Goal: Use online tool/utility: Use online tool/utility

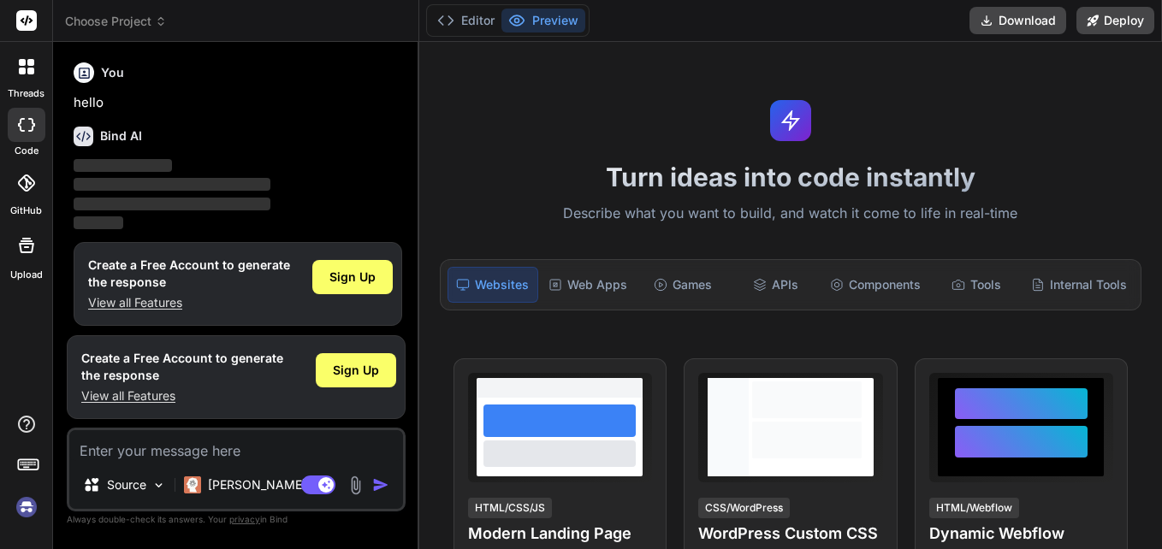
type textarea "x"
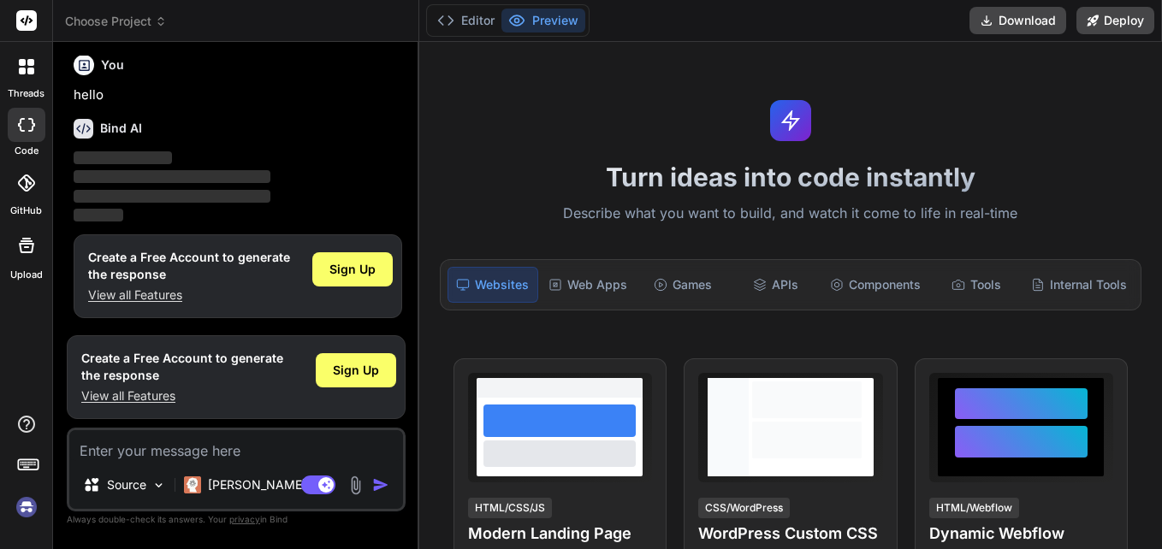
click at [230, 463] on div "Source Claude 4 S.. Agent Mode. When this toggle is activated, AI automatically…" at bounding box center [236, 470] width 339 height 84
click at [235, 447] on textarea at bounding box center [236, 445] width 334 height 31
paste textarea "import csv import json import re import logging from datetime import datetime f…"
type textarea "import csv import json import re import logging from datetime import datetime f…"
type textarea "x"
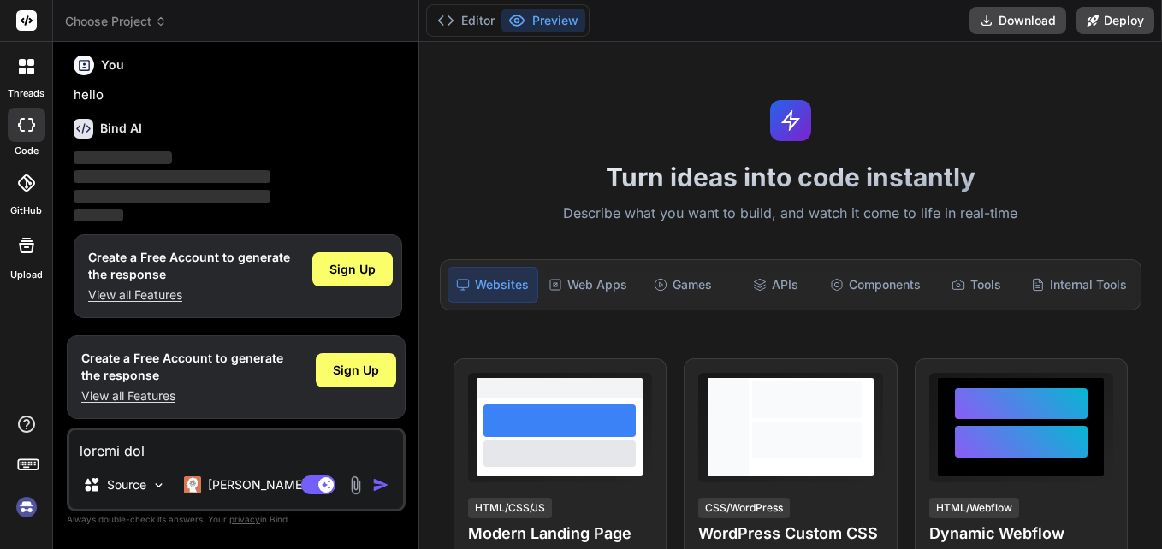
scroll to position [6758, 0]
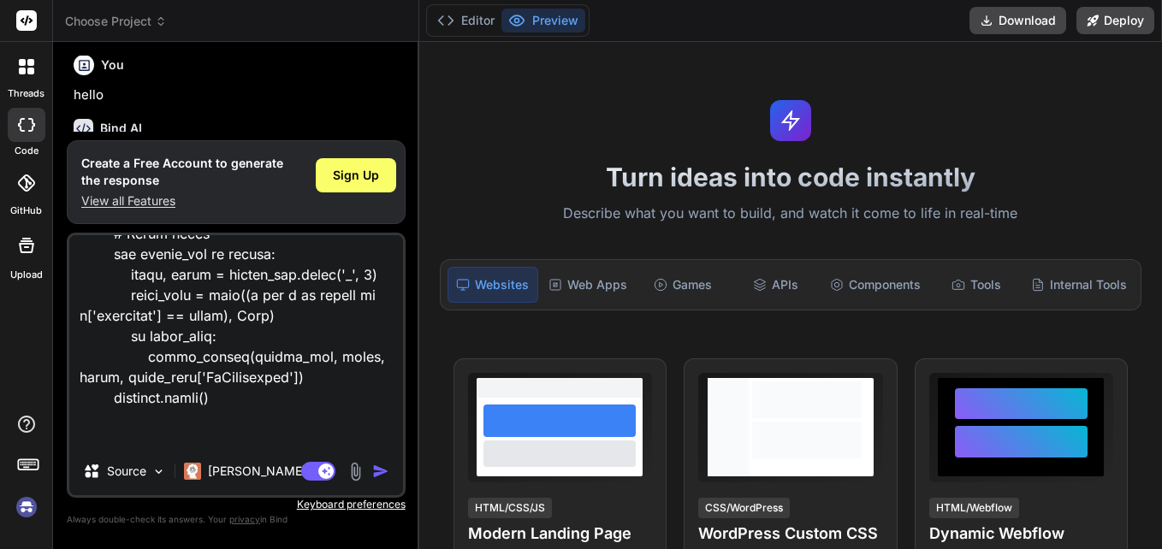
type textarea "import csv import json import re import logging from datetime import datetime f…"
type textarea "x"
type textarea "import csv import json import re import logging from datetime import datetime f…"
type textarea "x"
type textarea "import csv import json import re import logging from datetime import datetime f…"
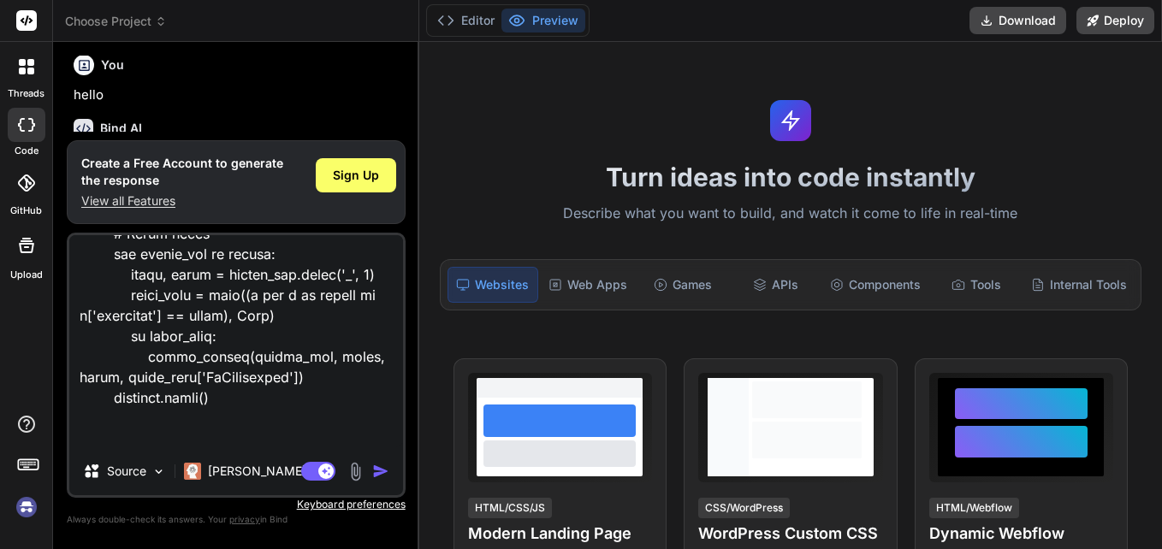
type textarea "x"
type textarea "import csv import json import re import logging from datetime import datetime f…"
type textarea "x"
type textarea "import csv import json import re import logging from datetime import datetime f…"
type textarea "x"
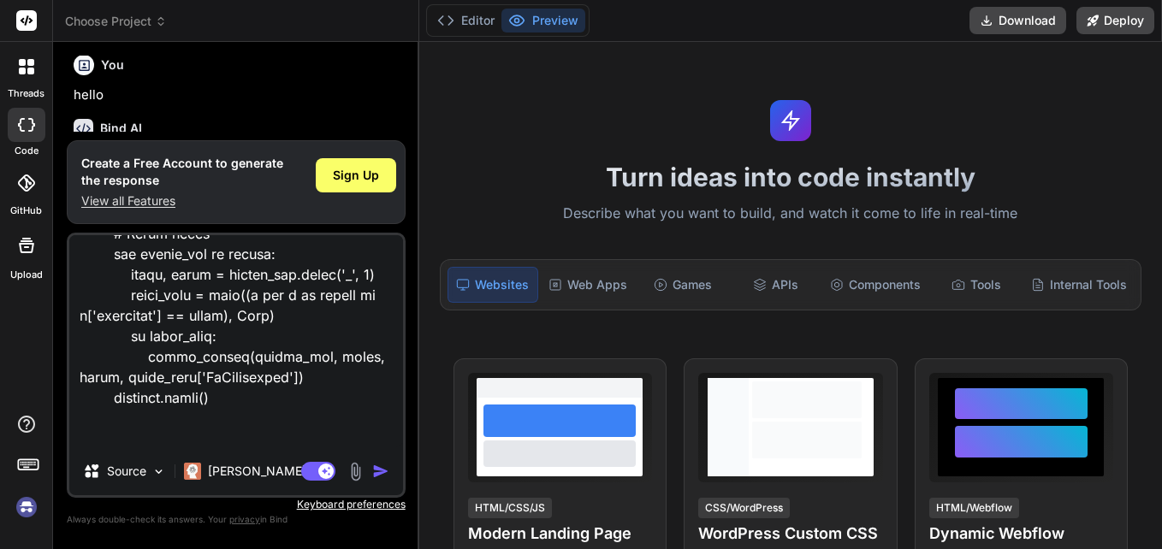
type textarea "import csv import json import re import logging from datetime import datetime f…"
type textarea "x"
type textarea "import csv import json import re import logging from datetime import datetime f…"
type textarea "x"
type textarea "import csv import json import re import logging from datetime import datetime f…"
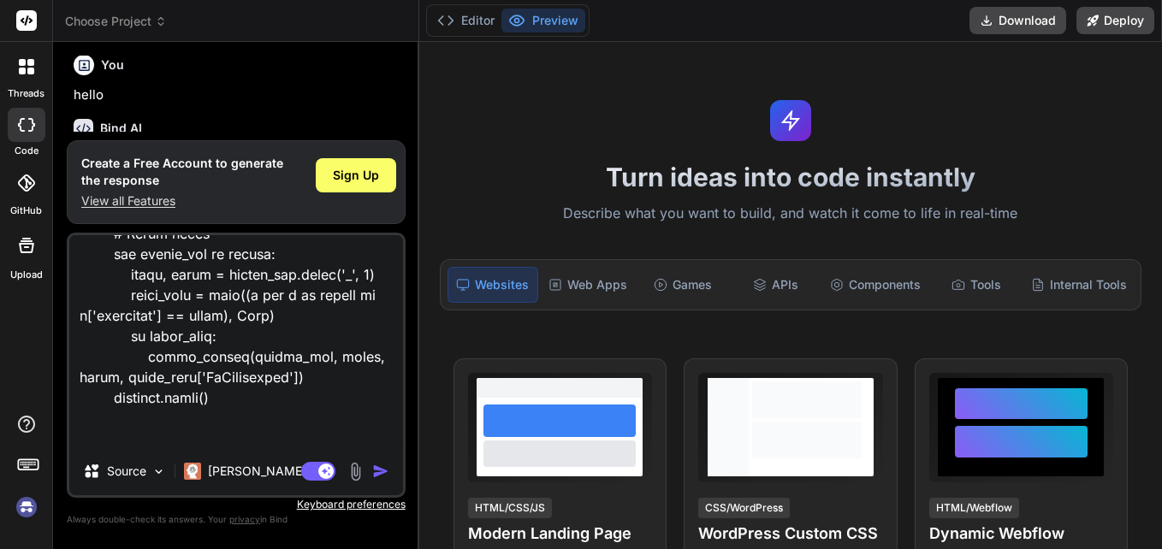
type textarea "x"
type textarea "import csv import json import re import logging from datetime import datetime f…"
type textarea "x"
type textarea "import csv import json import re import logging from datetime import datetime f…"
type textarea "x"
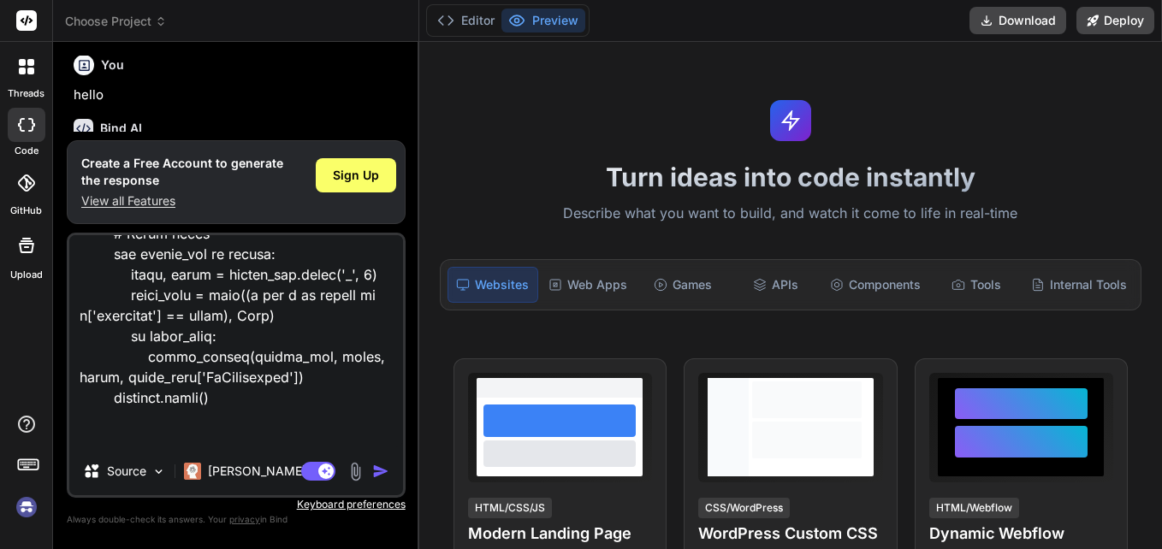
type textarea "import csv import json import re import logging from datetime import datetime f…"
type textarea "x"
type textarea "import csv import json import re import logging from datetime import datetime f…"
type textarea "x"
type textarea "import csv import json import re import logging from datetime import datetime f…"
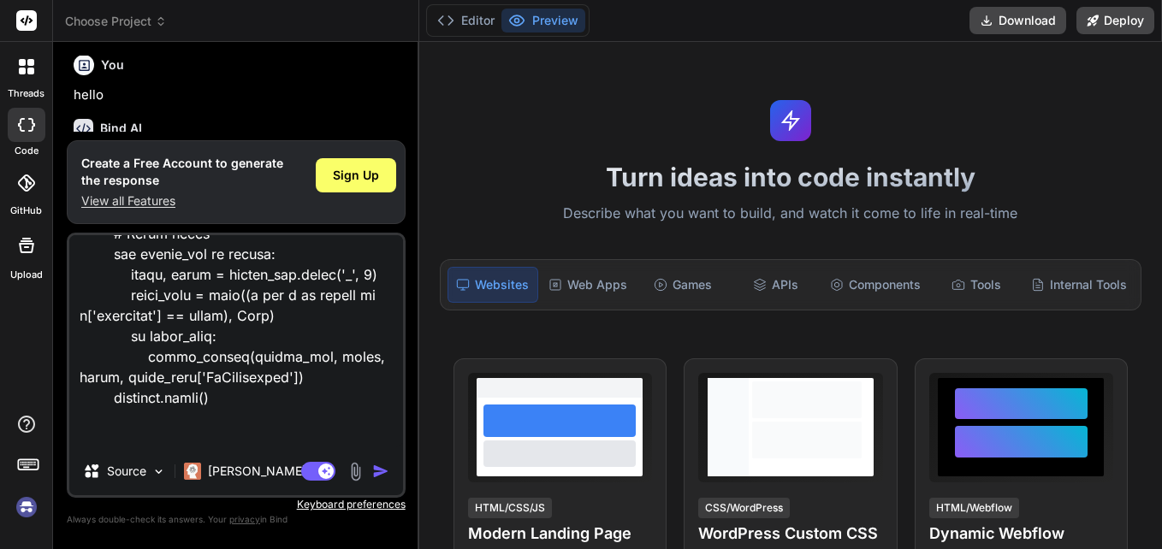
type textarea "x"
type textarea "import csv import json import re import logging from datetime import datetime f…"
type textarea "x"
type textarea "import csv import json import re import logging from datetime import datetime f…"
type textarea "x"
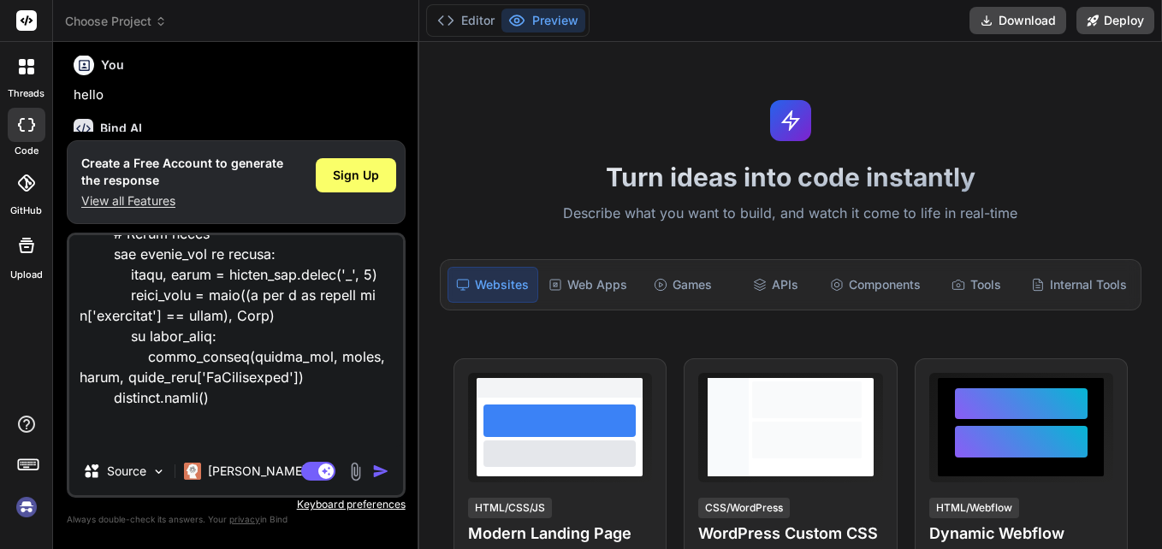
type textarea "import csv import json import re import logging from datetime import datetime f…"
type textarea "x"
type textarea "import csv import json import re import logging from datetime import datetime f…"
type textarea "x"
type textarea "import csv import json import re import logging from datetime import datetime f…"
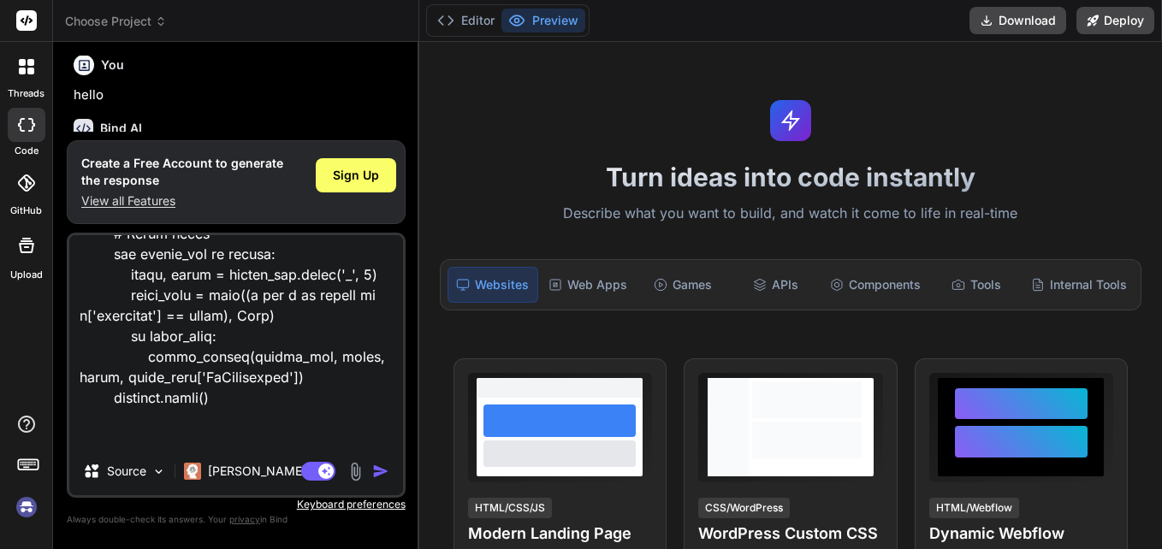
type textarea "x"
type textarea "import csv import json import re import logging from datetime import datetime f…"
type textarea "x"
type textarea "import csv import json import re import logging from datetime import datetime f…"
type textarea "x"
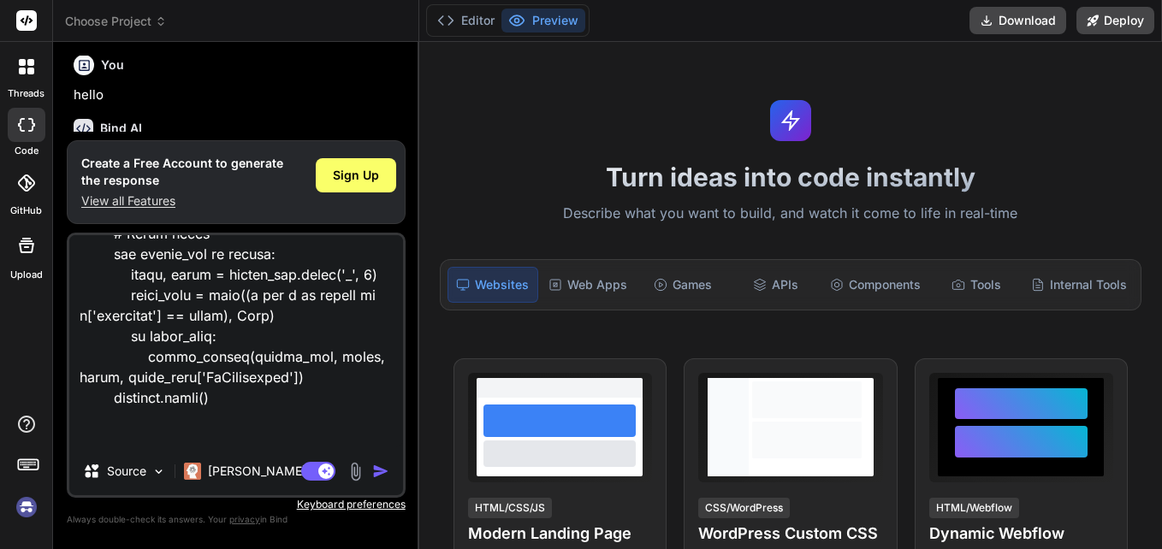
type textarea "import csv import json import re import logging from datetime import datetime f…"
type textarea "x"
type textarea "import csv import json import re import logging from datetime import datetime f…"
type textarea "x"
type textarea "import csv import json import re import logging from datetime import datetime f…"
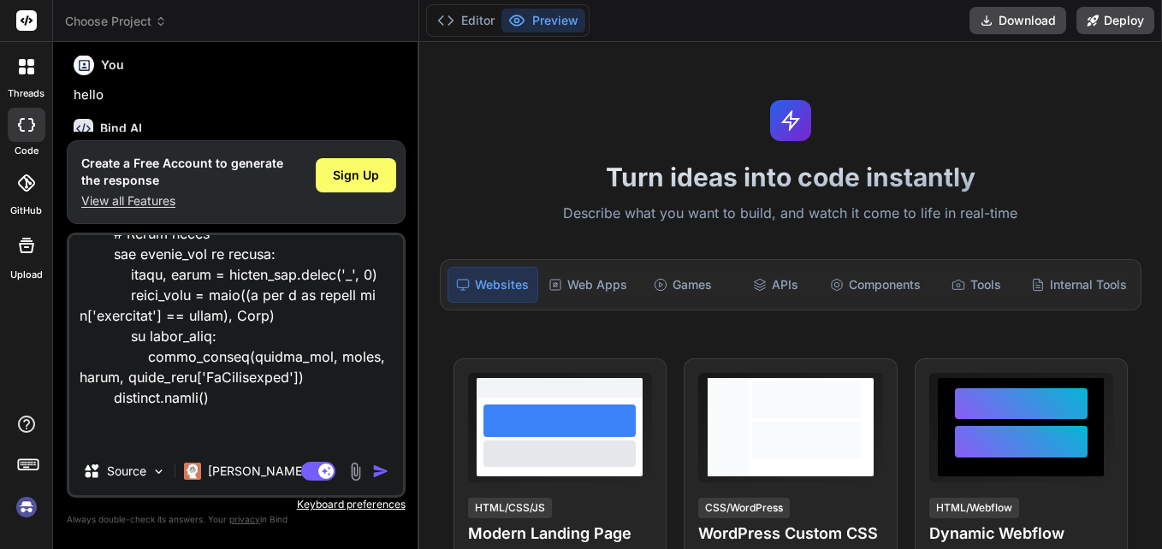
type textarea "x"
type textarea "import csv import json import re import logging from datetime import datetime f…"
type textarea "x"
type textarea "import csv import json import re import logging from datetime import datetime f…"
type textarea "x"
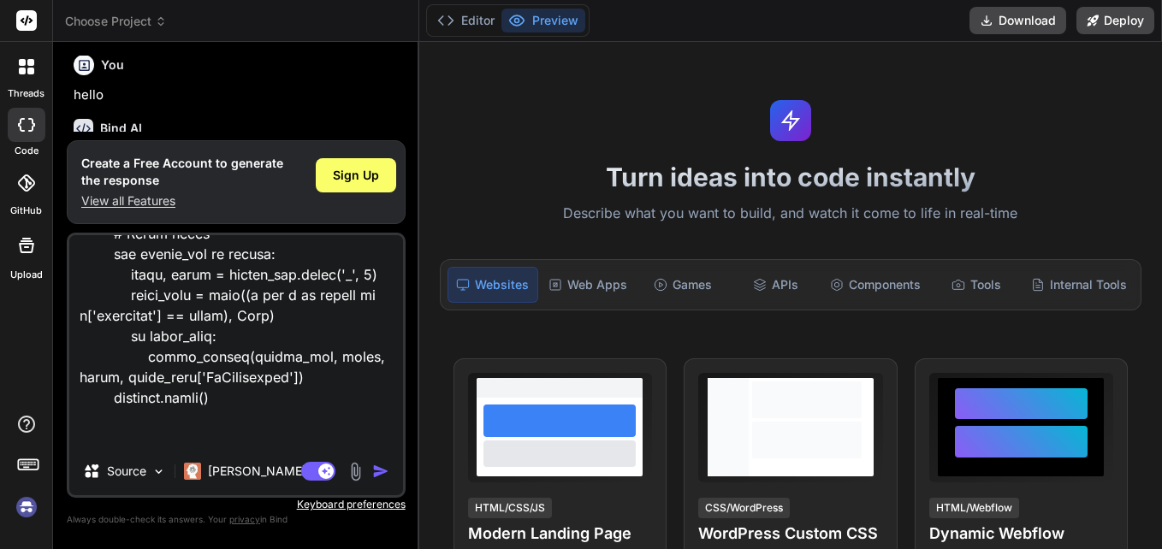
type textarea "import csv import json import re import logging from datetime import datetime f…"
type textarea "x"
type textarea "import csv import json import re import logging from datetime import datetime f…"
type textarea "x"
type textarea "import csv import json import re import logging from datetime import datetime f…"
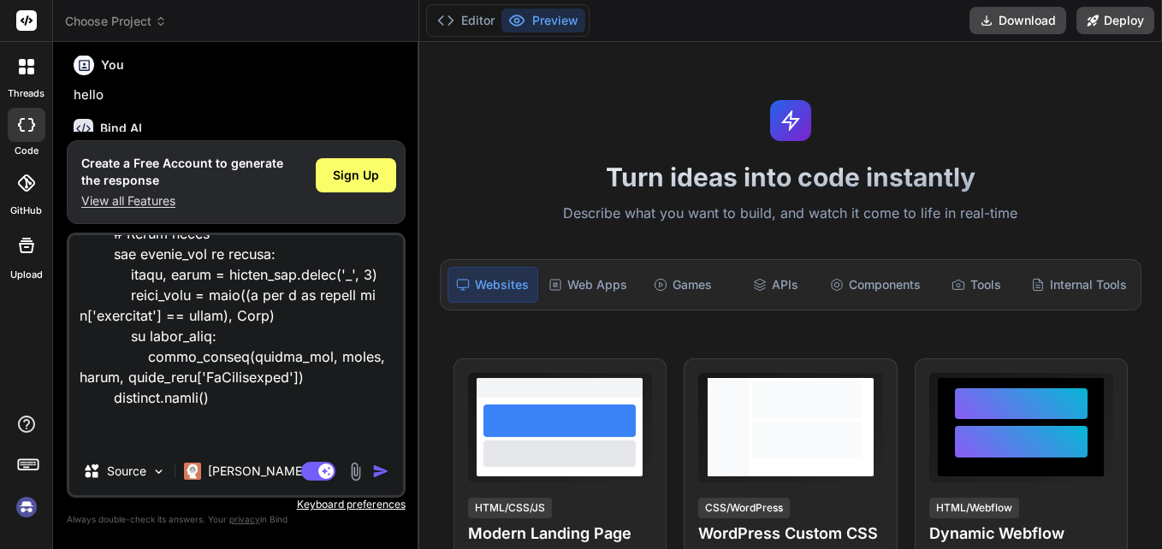
type textarea "x"
type textarea "import csv import json import re import logging from datetime import datetime f…"
type textarea "x"
type textarea "import csv import json import re import logging from datetime import datetime f…"
type textarea "x"
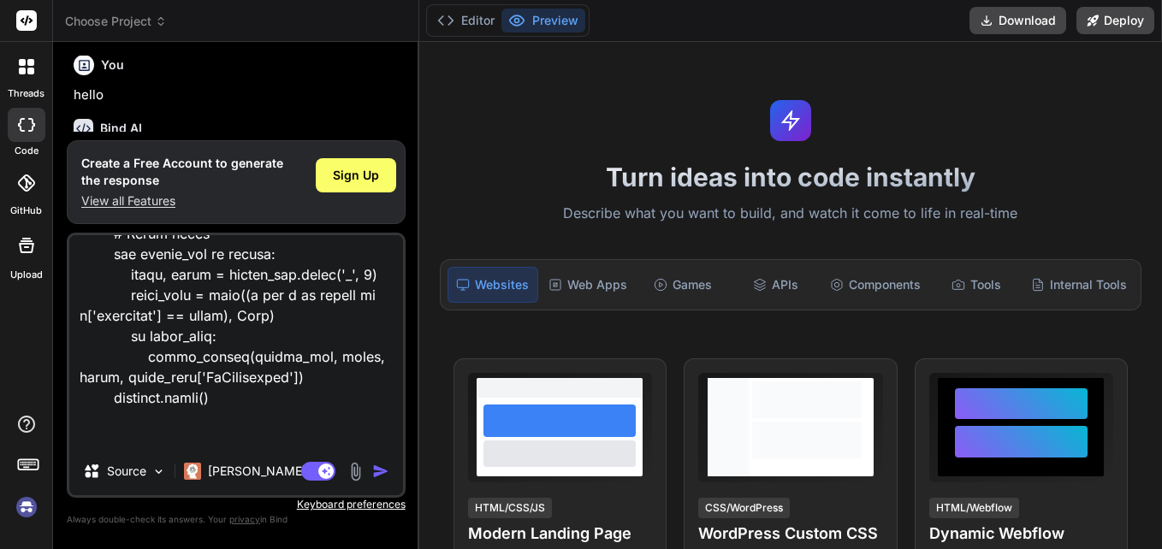
type textarea "import csv import json import re import logging from datetime import datetime f…"
type textarea "x"
type textarea "import csv import json import re import logging from datetime import datetime f…"
type textarea "x"
type textarea "import csv import json import re import logging from datetime import datetime f…"
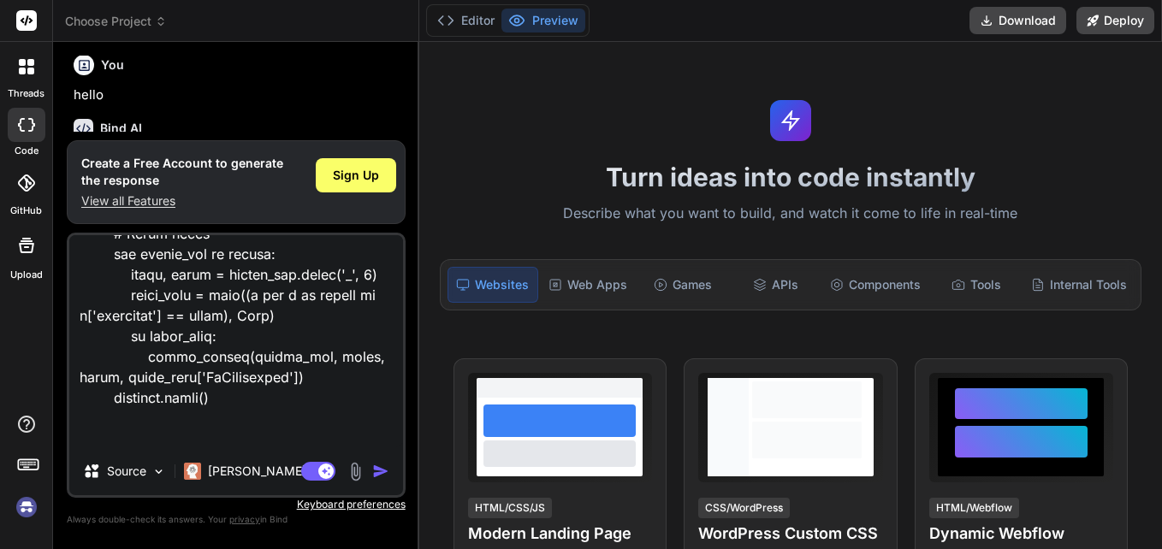
type textarea "x"
type textarea "import csv import json import re import logging from datetime import datetime f…"
click at [377, 472] on img "button" at bounding box center [380, 471] width 17 height 17
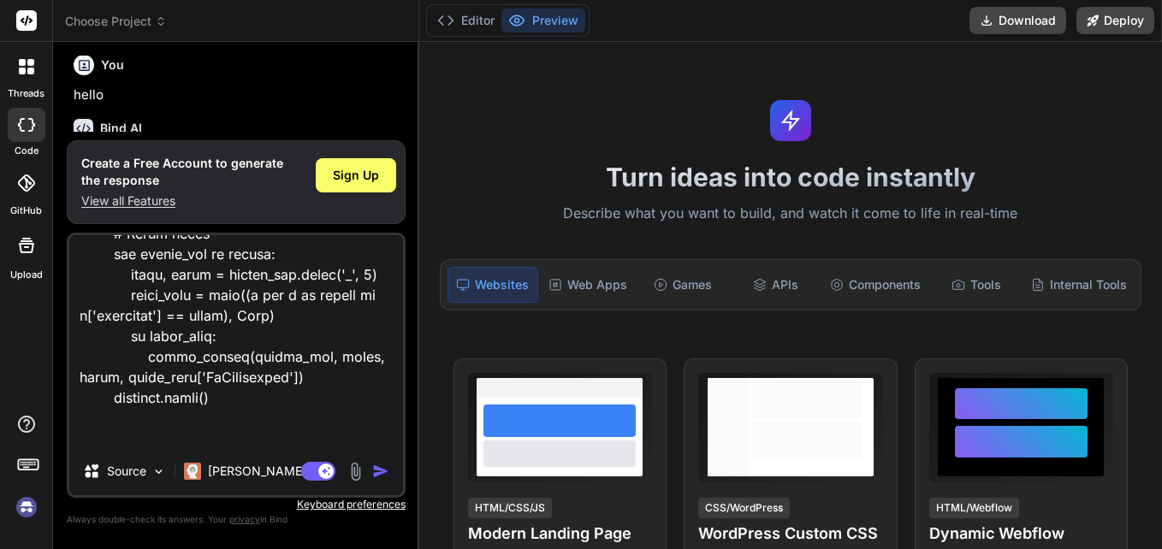
click at [377, 472] on img "button" at bounding box center [380, 471] width 17 height 17
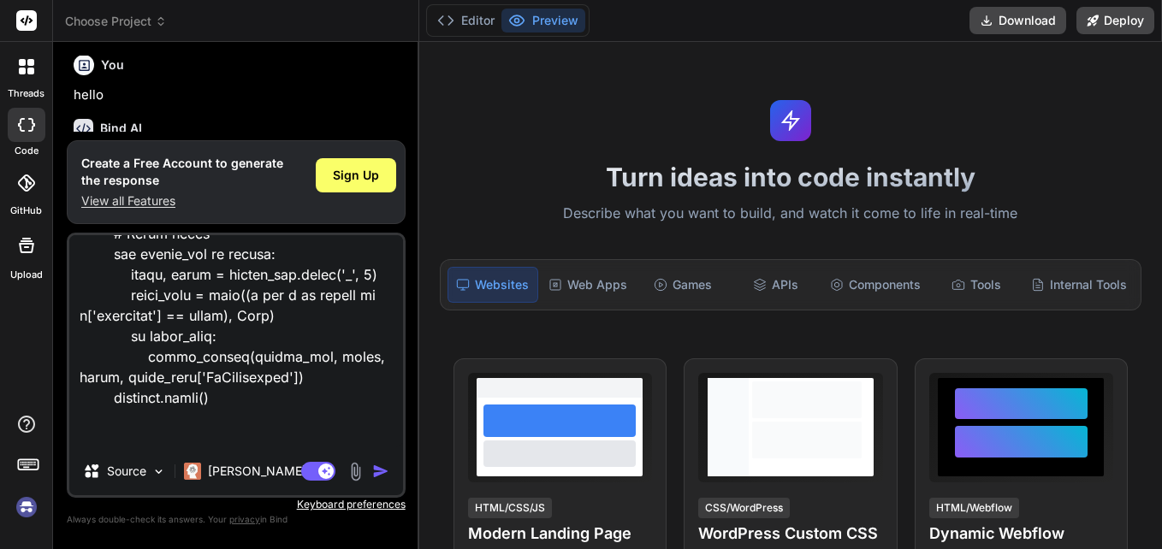
click at [378, 470] on img "button" at bounding box center [380, 471] width 17 height 17
click at [293, 398] on textarea at bounding box center [236, 341] width 334 height 212
type textarea "x"
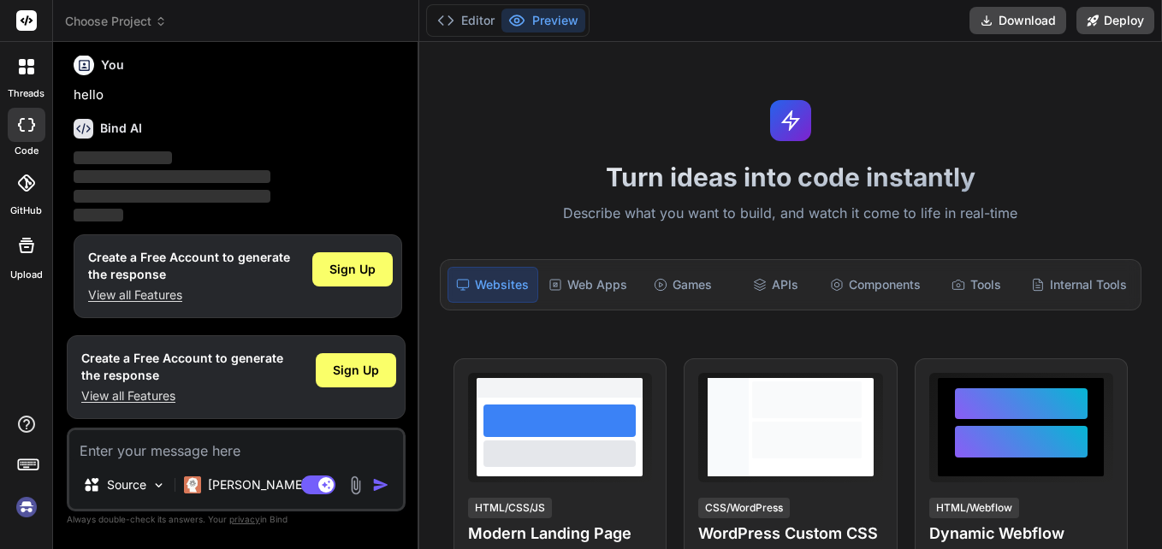
scroll to position [0, 0]
click at [30, 134] on div at bounding box center [27, 125] width 38 height 34
type textarea "x"
click at [23, 86] on label "threads" at bounding box center [26, 93] width 37 height 15
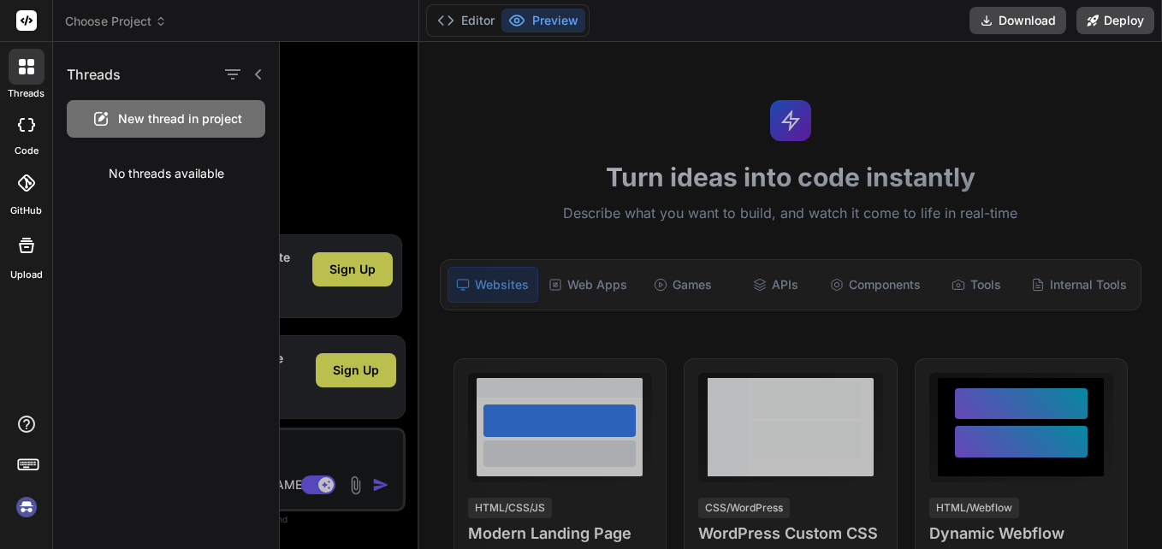
click at [36, 195] on div at bounding box center [27, 183] width 38 height 38
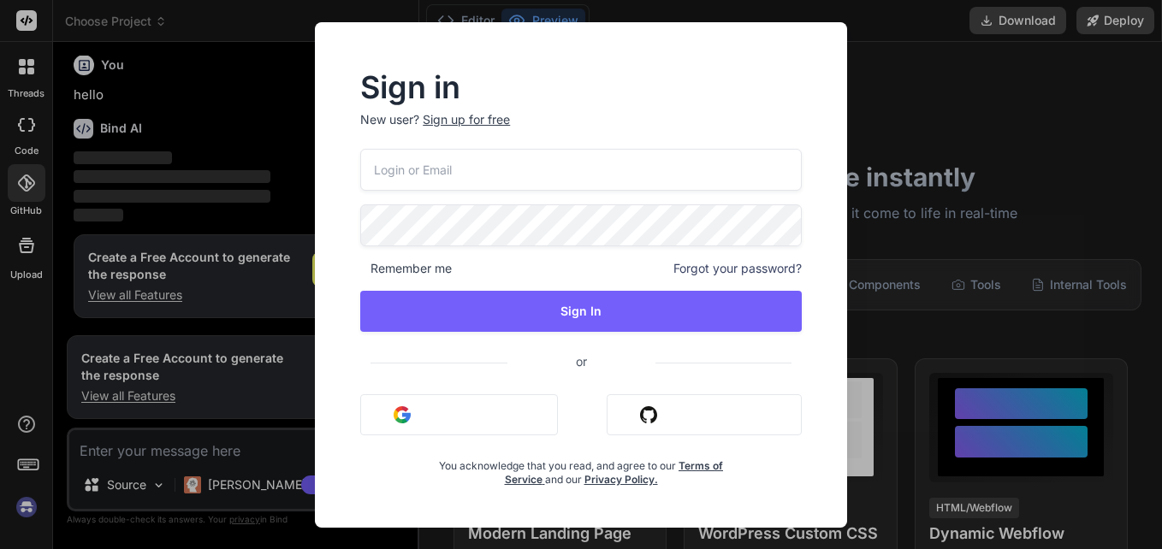
click at [194, 143] on div "Sign in New user? Sign up for free Remember me Forgot your password? Sign In or…" at bounding box center [581, 274] width 1162 height 549
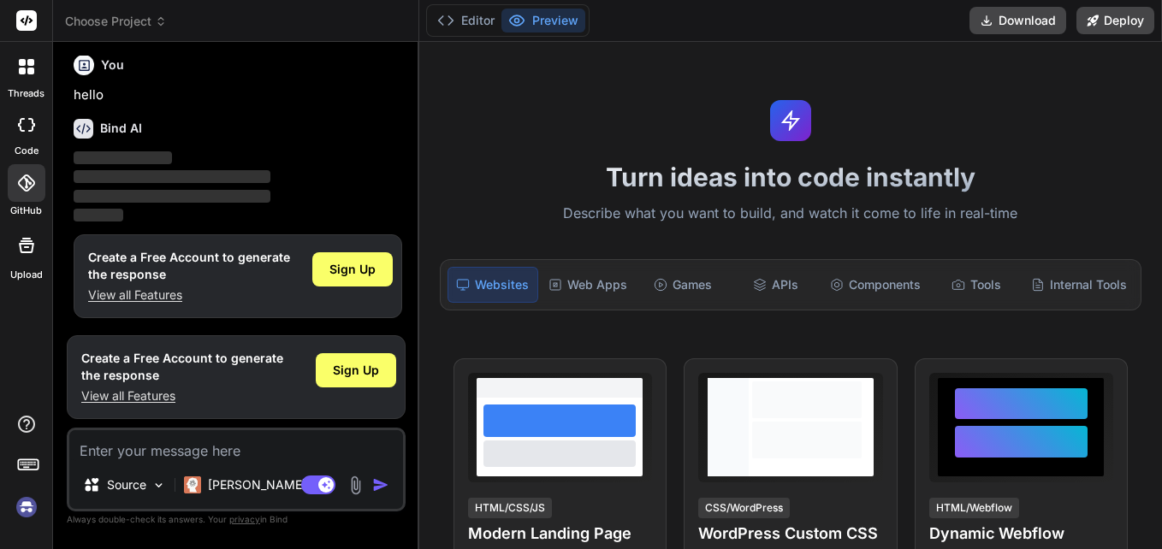
click at [541, 19] on button "Preview" at bounding box center [543, 21] width 84 height 24
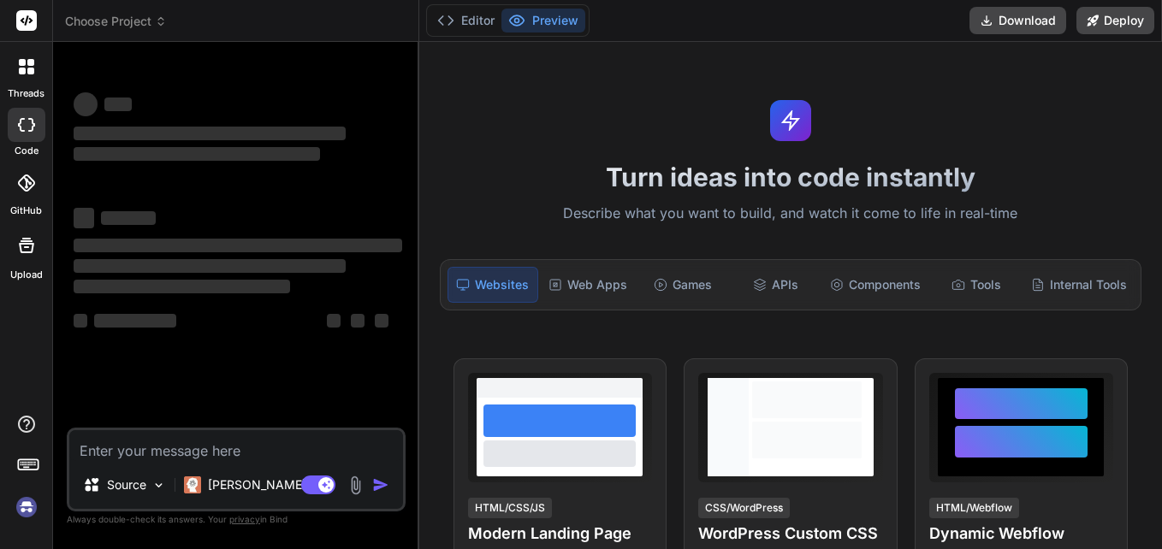
type textarea "x"
